Goal: Task Accomplishment & Management: Complete application form

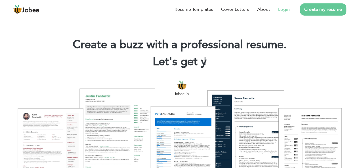
click at [282, 12] on link "Login" at bounding box center [284, 9] width 12 height 7
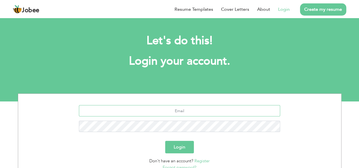
click at [187, 113] on input "text" at bounding box center [179, 110] width 201 height 11
click at [128, 113] on input "text" at bounding box center [179, 110] width 201 height 11
type input "s"
type input "sherazkhanuom4u@gmail.com"
click at [165, 141] on button "Login" at bounding box center [179, 147] width 29 height 12
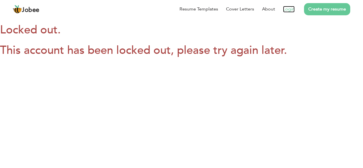
click at [290, 10] on link "Login" at bounding box center [289, 9] width 12 height 7
click at [292, 8] on link "Login" at bounding box center [289, 9] width 12 height 7
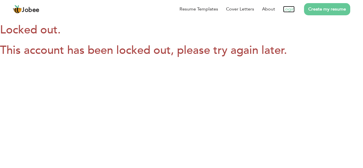
click at [292, 8] on link "Login" at bounding box center [289, 9] width 12 height 7
click at [319, 9] on link "Create my resume" at bounding box center [327, 9] width 46 height 12
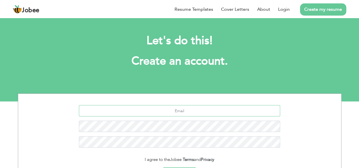
click at [188, 109] on input "text" at bounding box center [179, 110] width 201 height 11
type input "[EMAIL_ADDRESS][DOMAIN_NAME]"
click at [186, 112] on input "sherazkhanuom4u@gmail.com" at bounding box center [179, 110] width 201 height 11
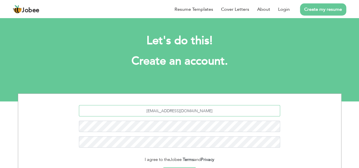
type input "sherazkhannexus12@gmail.com"
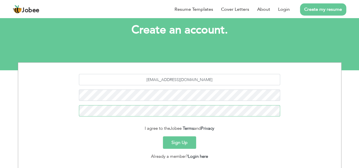
scroll to position [39, 0]
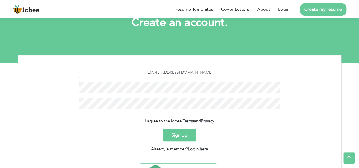
drag, startPoint x: 356, startPoint y: 91, endPoint x: 356, endPoint y: 95, distance: 4.6
click at [356, 96] on div "sherazkhannexus12@gmail.com I agree to the Jobee Terms and Privacy Sign Up Alre…" at bounding box center [179, 126] width 359 height 142
click at [185, 136] on button "Sign Up" at bounding box center [179, 135] width 33 height 12
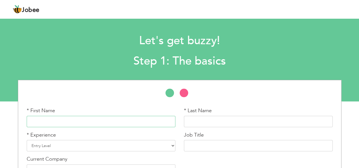
click at [89, 117] on input "text" at bounding box center [101, 121] width 149 height 11
type input "[PERSON_NAME]"
click at [190, 119] on input "text" at bounding box center [258, 121] width 149 height 11
type input "Khan"
click at [44, 144] on select "Entry Level Less than 1 Year 1 Year 2 Years 3 Years 4 Years 5 Years 6 Years 7 Y…" at bounding box center [101, 145] width 149 height 11
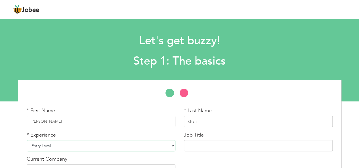
select select "5"
click at [27, 140] on select "Entry Level Less than 1 Year 1 Year 2 Years 3 Years 4 Years 5 Years 6 Years 7 Y…" at bounding box center [101, 145] width 149 height 11
click at [210, 145] on input "text" at bounding box center [258, 145] width 149 height 11
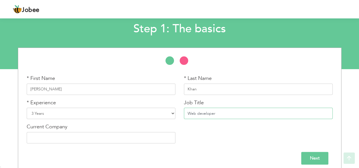
scroll to position [32, 0]
type input "Web developer"
click at [122, 138] on input "text" at bounding box center [101, 138] width 149 height 11
type input "Nexus Tech"
click at [187, 114] on input "Web developer" at bounding box center [258, 113] width 149 height 11
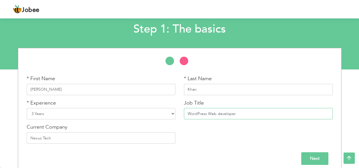
click at [217, 113] on input "WordPress Web developer" at bounding box center [258, 113] width 149 height 11
type input "WordPress Developer"
click at [134, 135] on input "Nexus Tech" at bounding box center [101, 138] width 149 height 11
type input "Nexus Techechnologies"
click at [309, 158] on input "Next" at bounding box center [314, 158] width 27 height 13
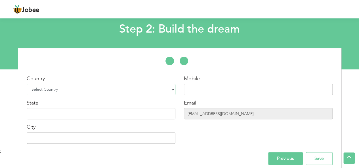
click at [149, 91] on select "Select Country [GEOGRAPHIC_DATA] [GEOGRAPHIC_DATA] [GEOGRAPHIC_DATA] [US_STATE]…" at bounding box center [101, 89] width 149 height 11
select select "166"
click at [27, 84] on select "Select Country [GEOGRAPHIC_DATA] [GEOGRAPHIC_DATA] [GEOGRAPHIC_DATA] [US_STATE]…" at bounding box center [101, 89] width 149 height 11
click at [203, 93] on input "text" at bounding box center [258, 89] width 149 height 11
type input "[PHONE_NUMBER]"
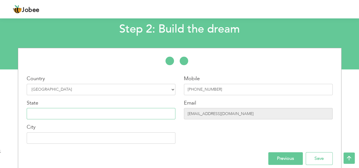
click at [104, 116] on input "text" at bounding box center [101, 113] width 149 height 11
type input "Pakistn"
click at [74, 136] on input "text" at bounding box center [101, 138] width 149 height 11
click at [53, 110] on input "Pakistn" at bounding box center [101, 113] width 149 height 11
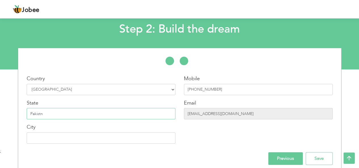
click at [53, 110] on input "Pakistn" at bounding box center [101, 113] width 149 height 11
type input "Pakistan [GEOGRAPHIC_DATA]"
click at [40, 140] on input "text" at bounding box center [101, 138] width 149 height 11
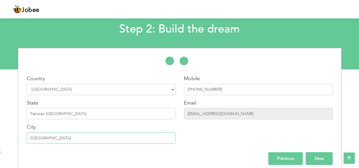
type input "[GEOGRAPHIC_DATA]"
click at [325, 158] on input "Save" at bounding box center [319, 158] width 27 height 13
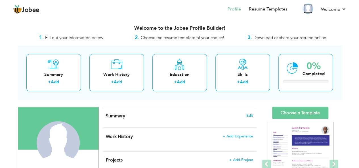
click at [310, 10] on img at bounding box center [307, 8] width 9 height 9
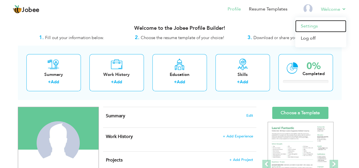
click at [312, 26] on link "Settings" at bounding box center [320, 26] width 51 height 12
